Goal: Information Seeking & Learning: Find specific page/section

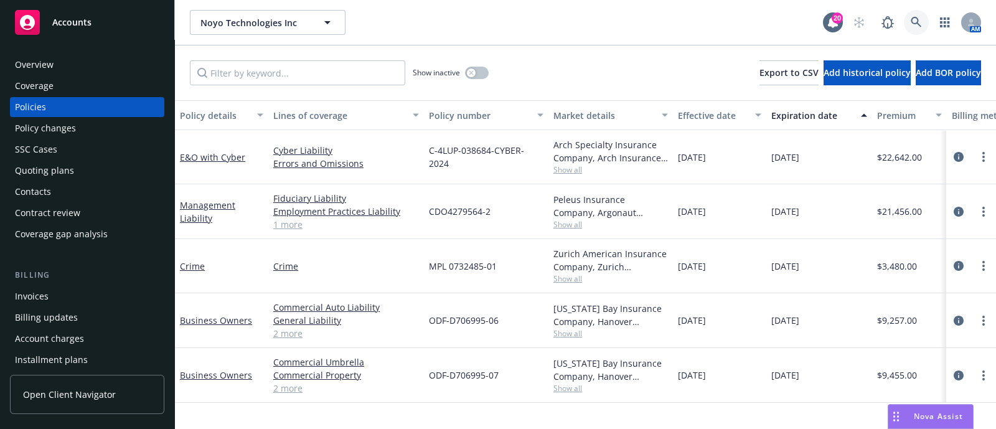
click at [910, 22] on link at bounding box center [916, 22] width 25 height 25
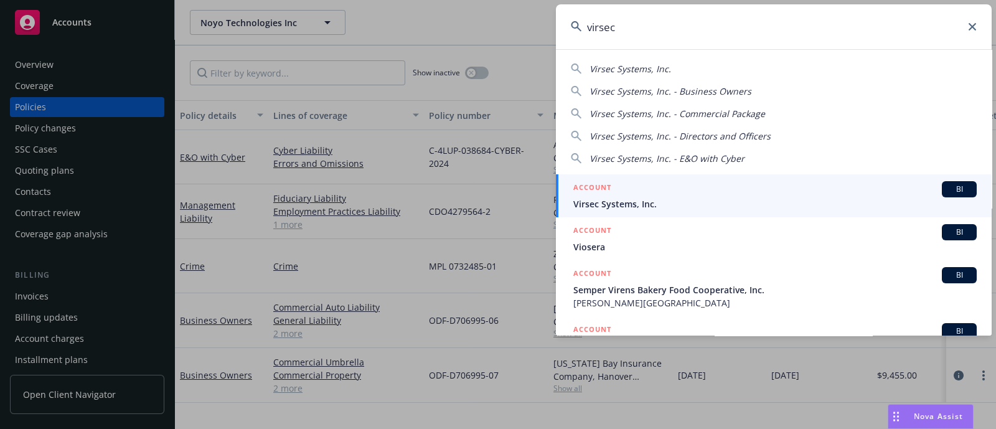
type input "virsec"
click at [628, 200] on span "Virsec Systems, Inc." at bounding box center [776, 203] width 404 height 13
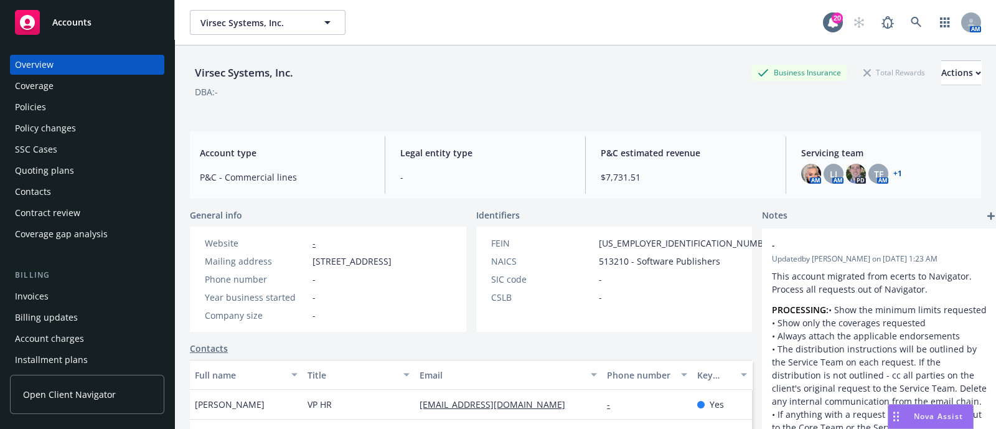
click at [54, 99] on div "Policies" at bounding box center [87, 107] width 144 height 20
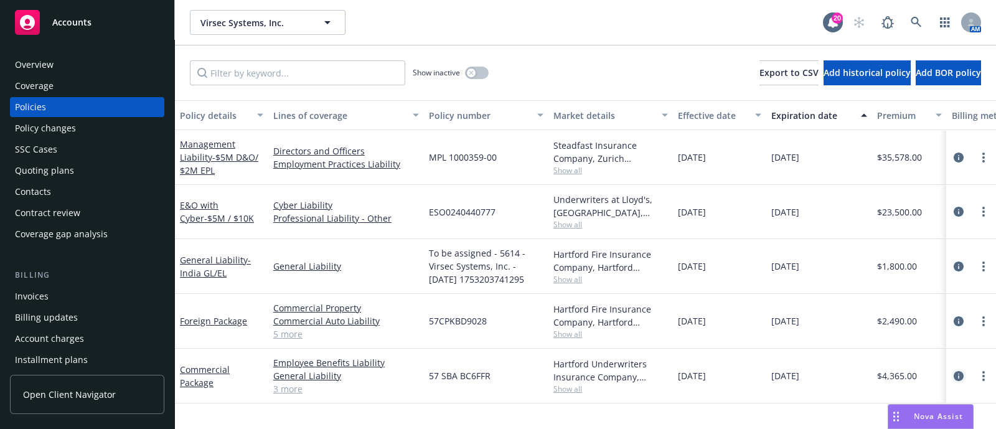
click at [962, 371] on icon "circleInformation" at bounding box center [959, 376] width 10 height 10
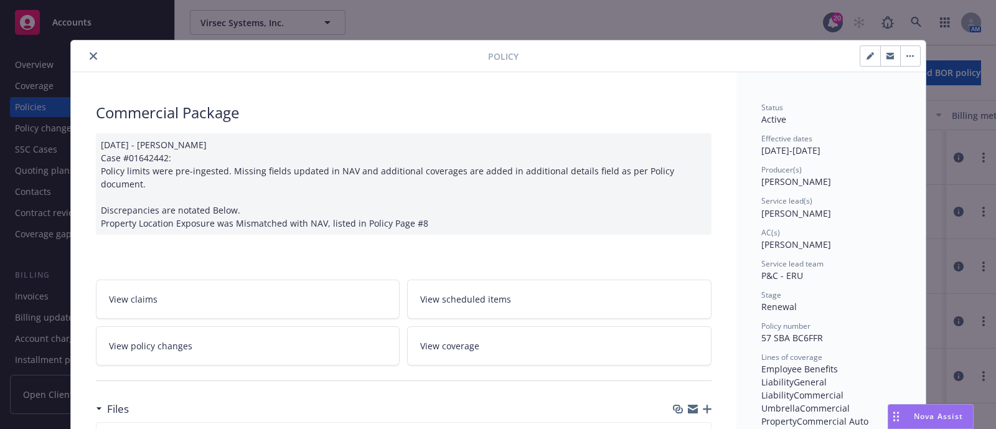
scroll to position [156, 0]
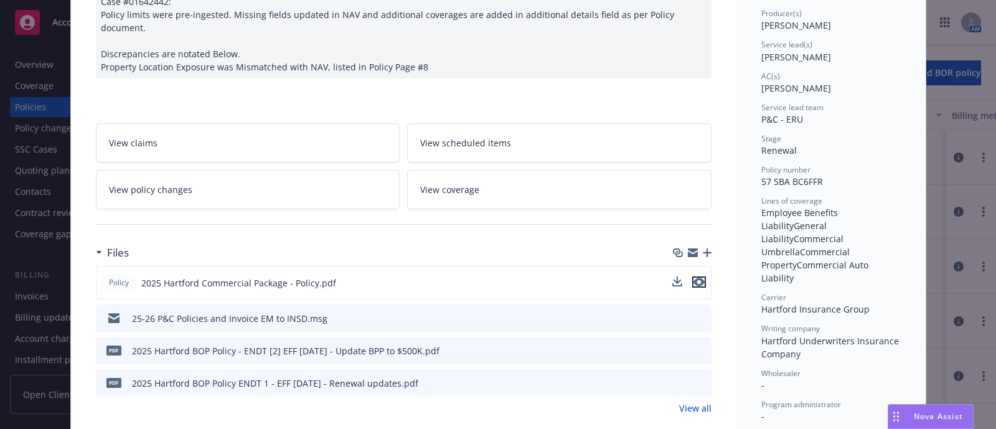
click at [696, 278] on icon "preview file" at bounding box center [699, 282] width 11 height 9
click at [698, 346] on icon "preview file" at bounding box center [699, 350] width 11 height 9
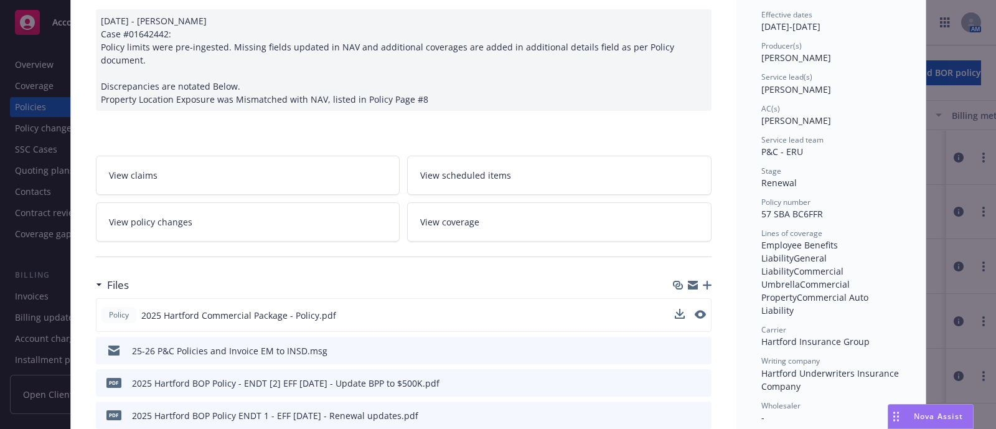
scroll to position [97, 0]
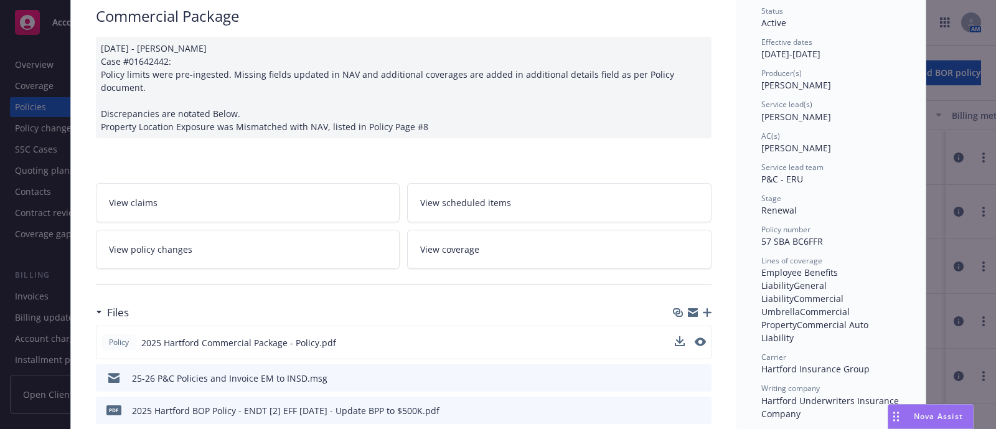
click at [234, 230] on link "View policy changes" at bounding box center [248, 249] width 304 height 39
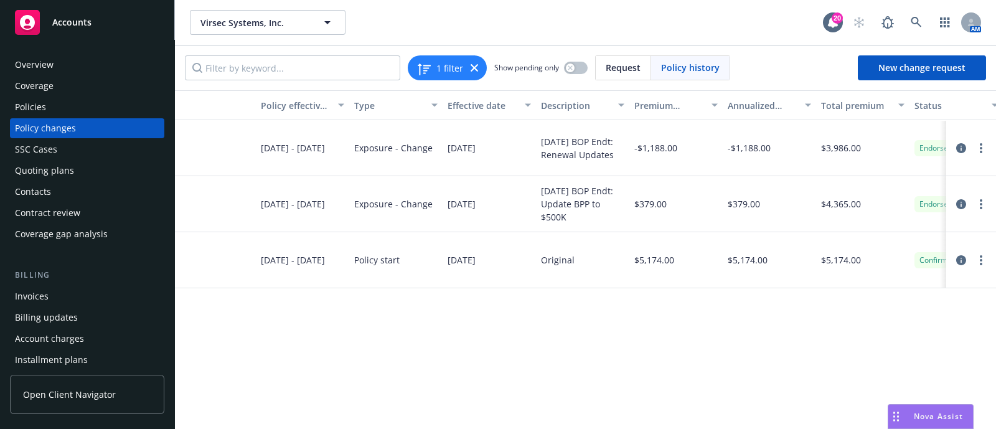
scroll to position [0, 126]
click at [81, 104] on div "Policies" at bounding box center [87, 107] width 144 height 20
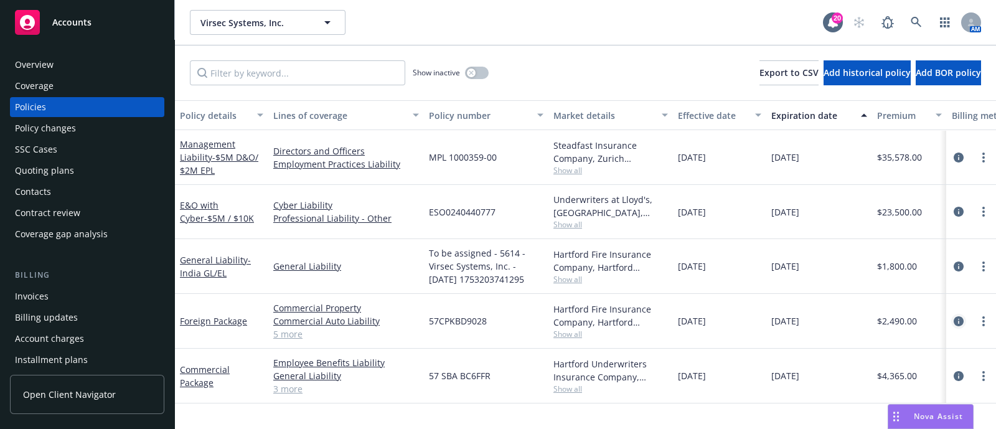
click at [955, 319] on icon "circleInformation" at bounding box center [959, 321] width 10 height 10
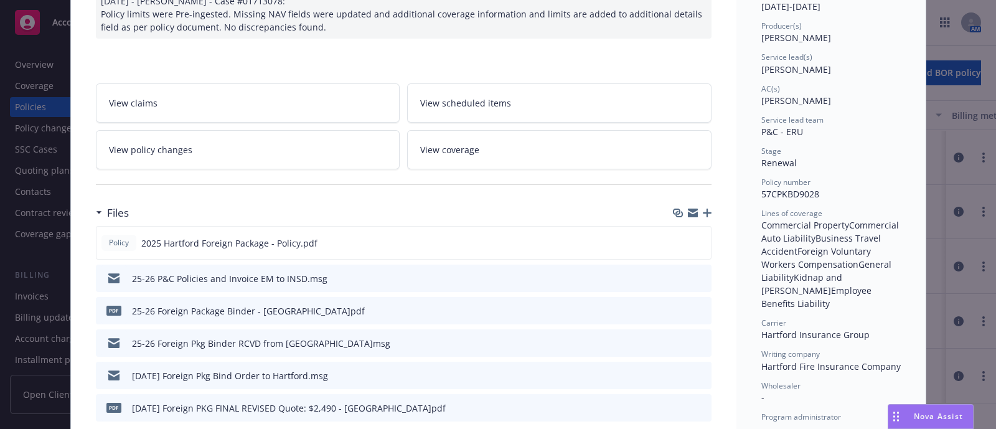
scroll to position [264, 0]
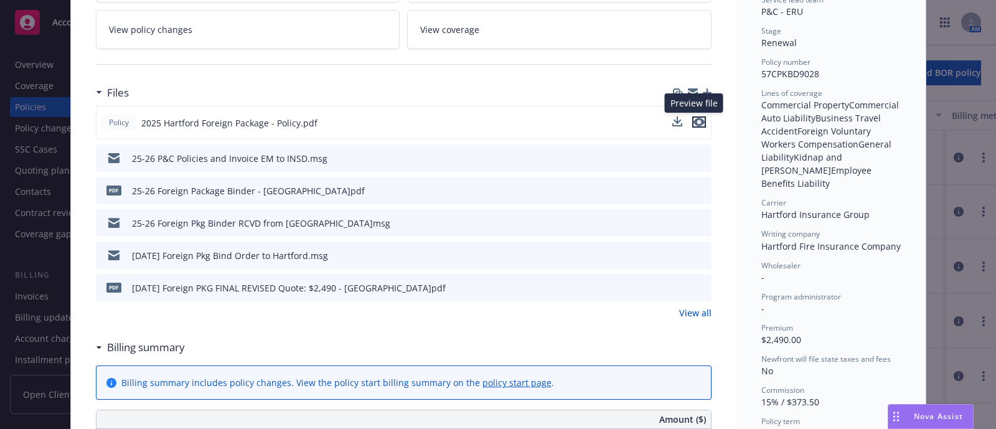
click at [697, 118] on icon "preview file" at bounding box center [699, 122] width 11 height 9
